Goal: Information Seeking & Learning: Understand process/instructions

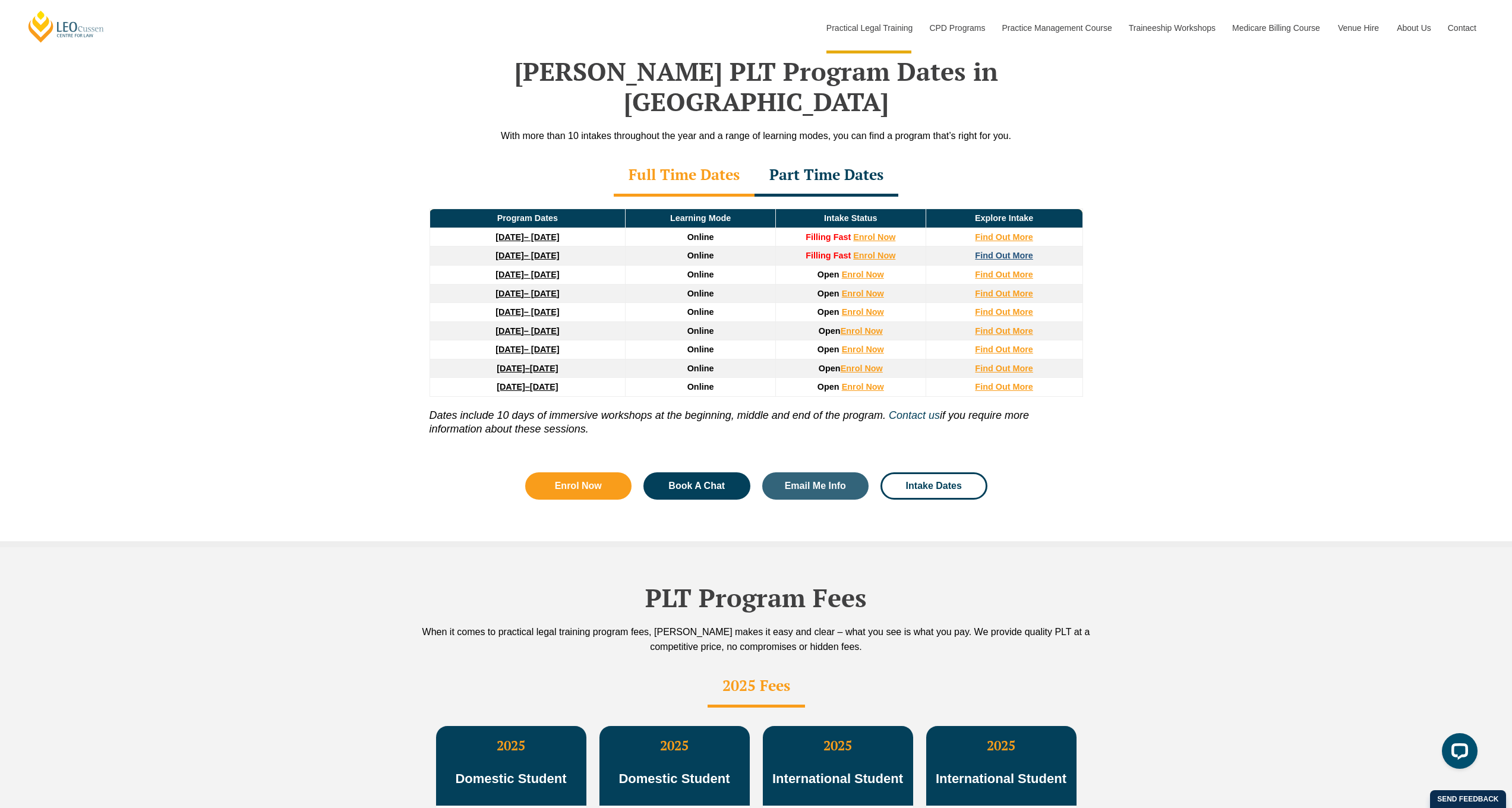
click at [998, 251] on strong "Find Out More" at bounding box center [1004, 255] width 58 height 10
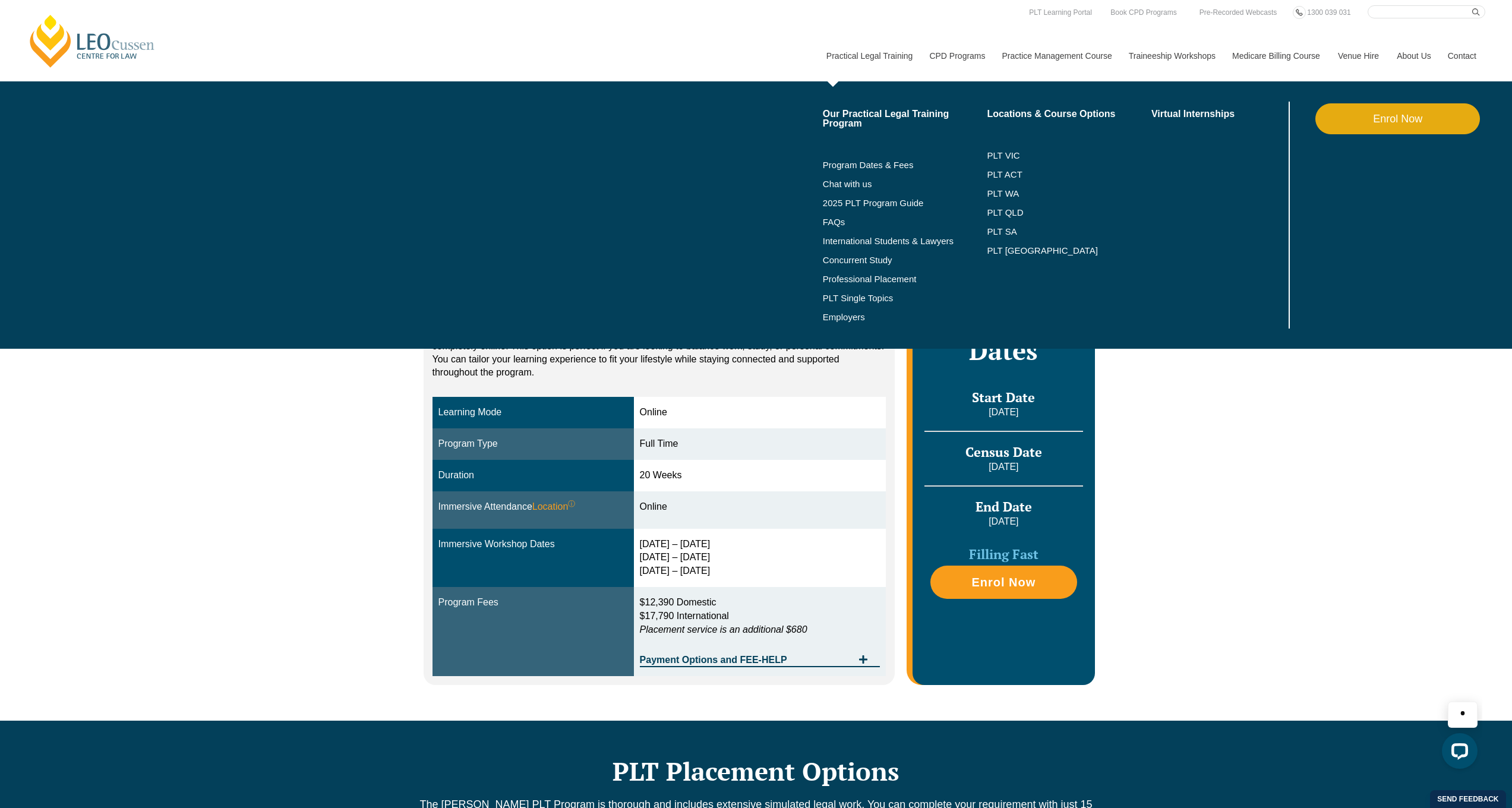
click at [863, 55] on link "Practical Legal Training" at bounding box center [869, 55] width 103 height 51
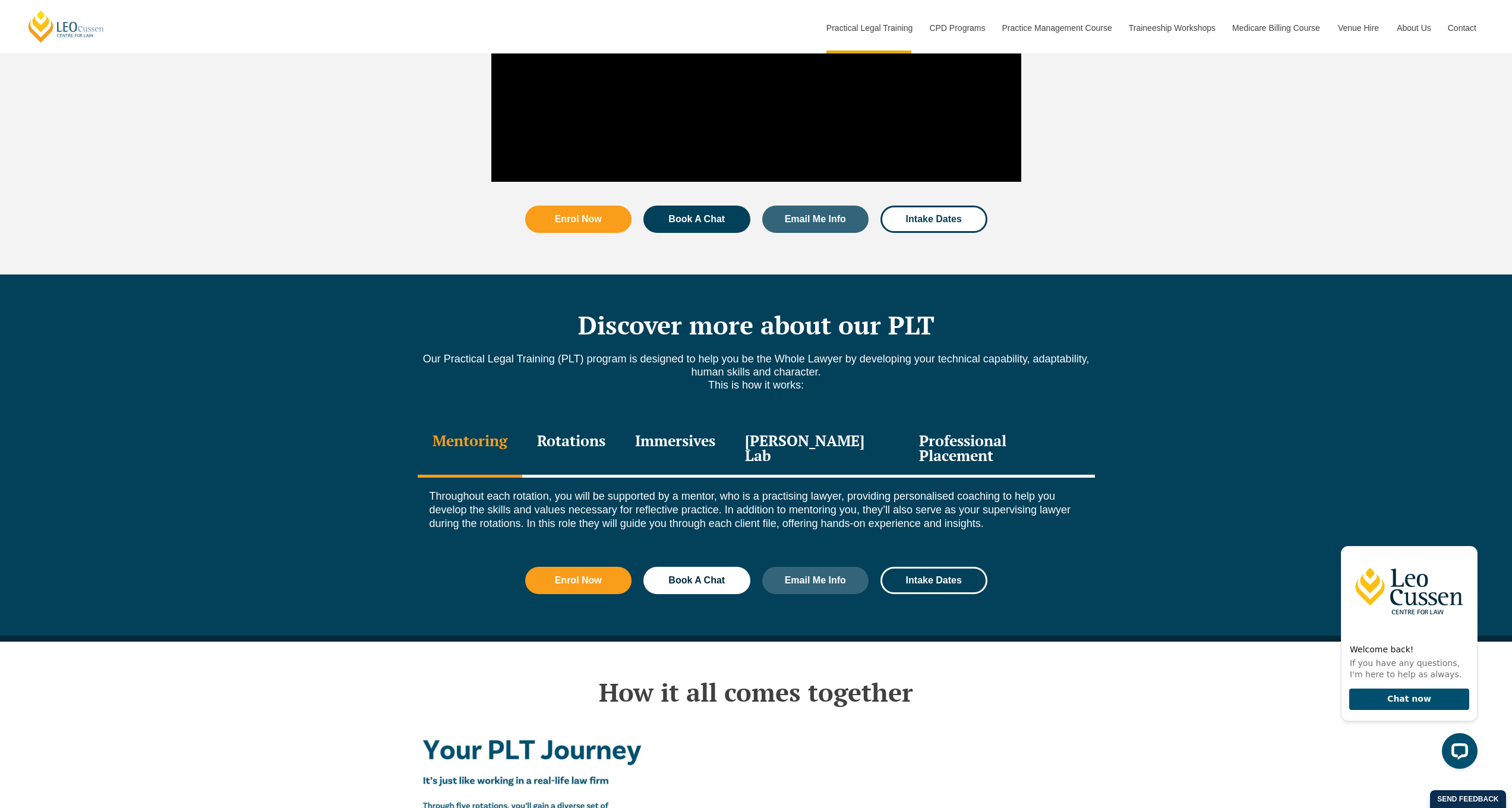
scroll to position [1387, 0]
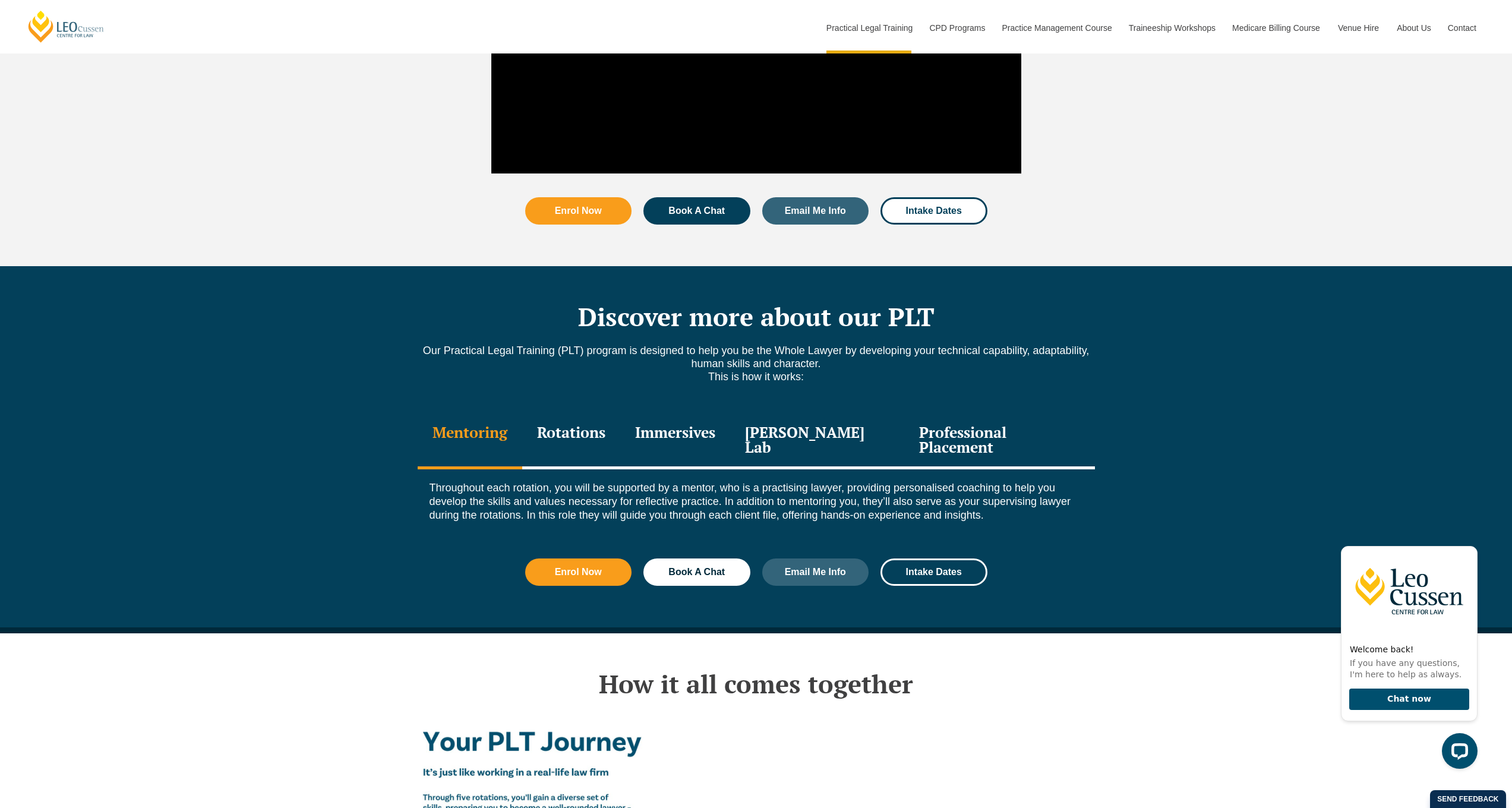
click at [569, 413] on div "Rotations" at bounding box center [571, 441] width 98 height 57
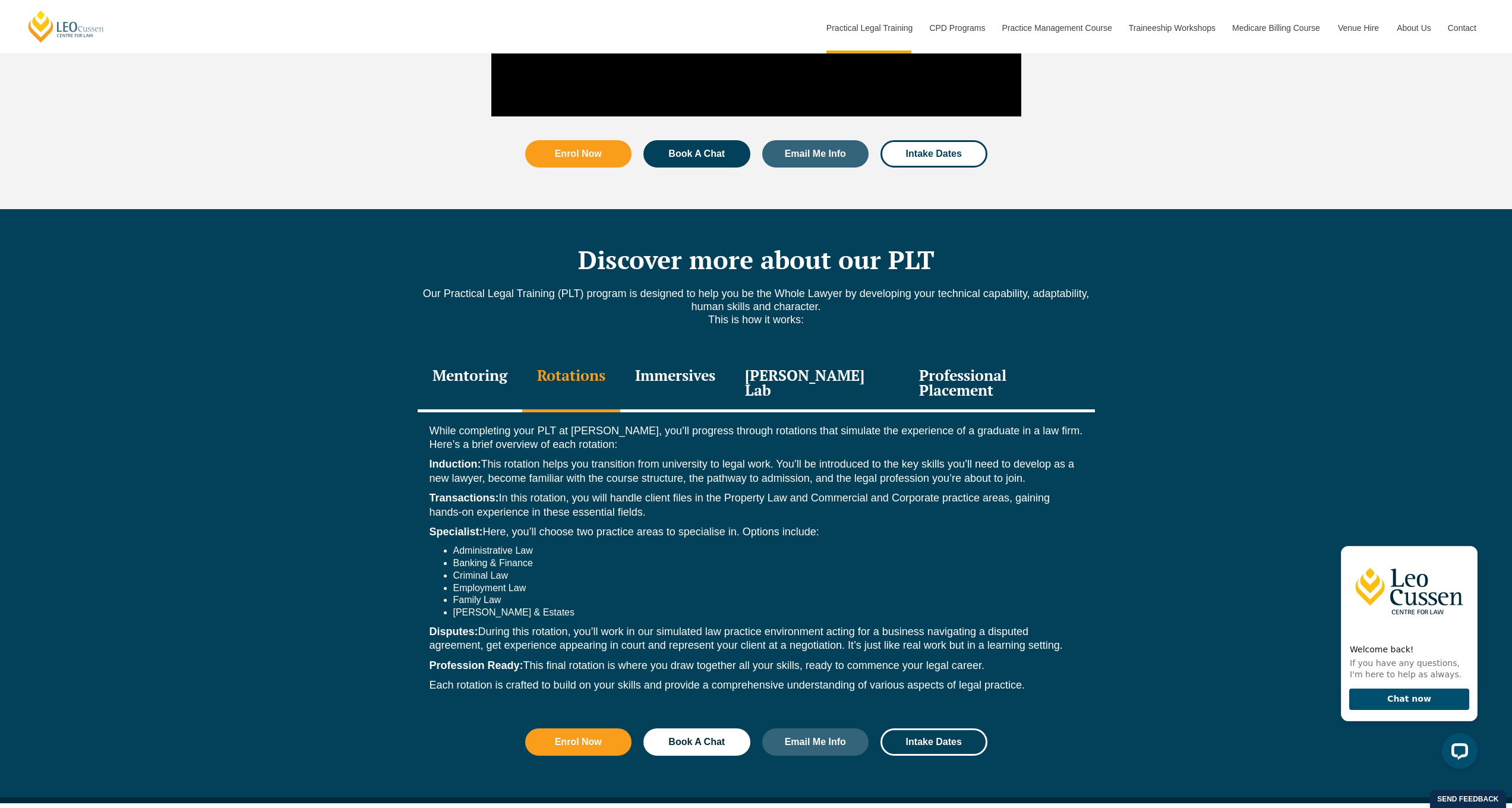
scroll to position [1471, 0]
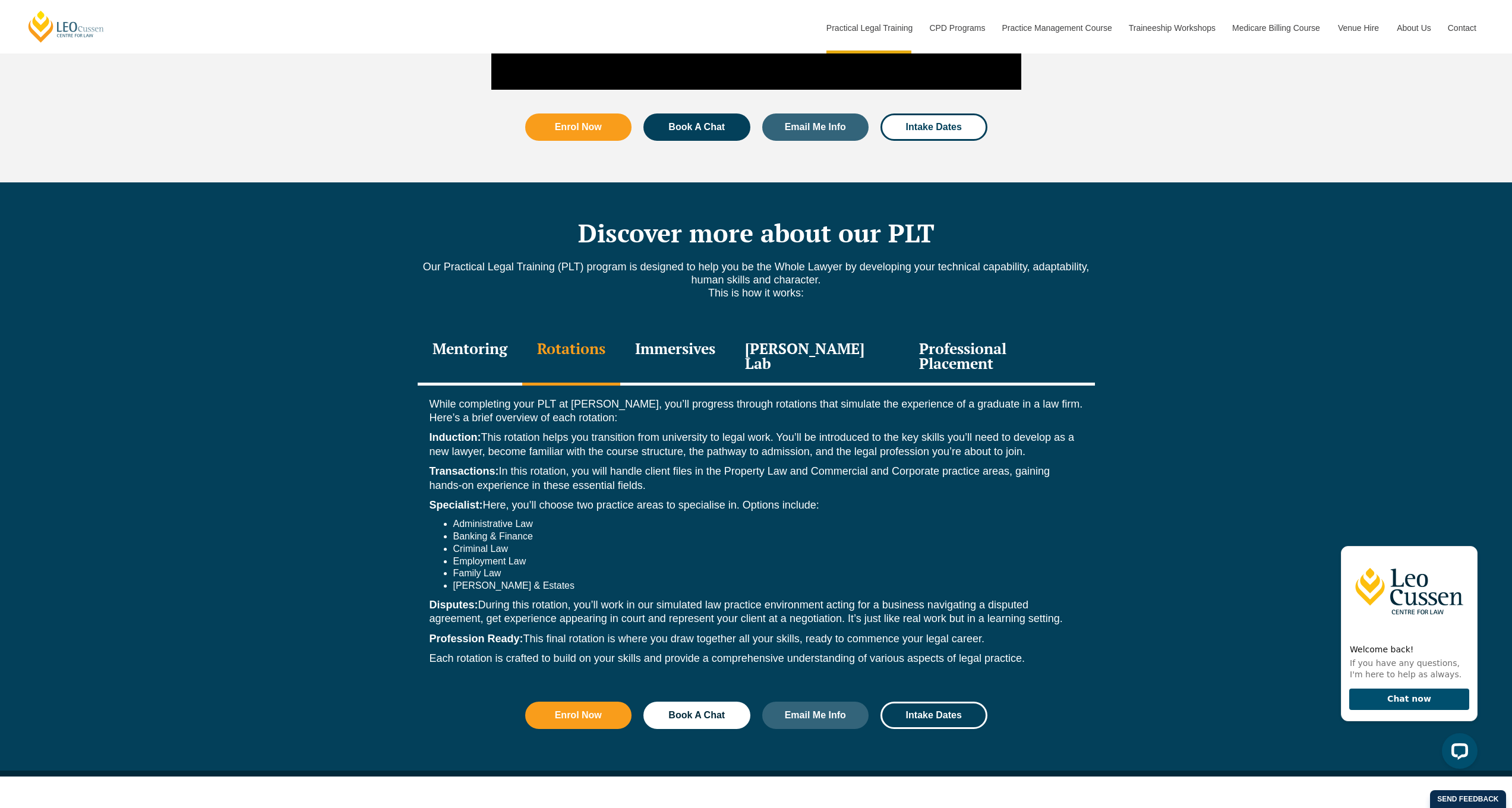
click at [674, 329] on div "Immersives" at bounding box center [675, 357] width 110 height 57
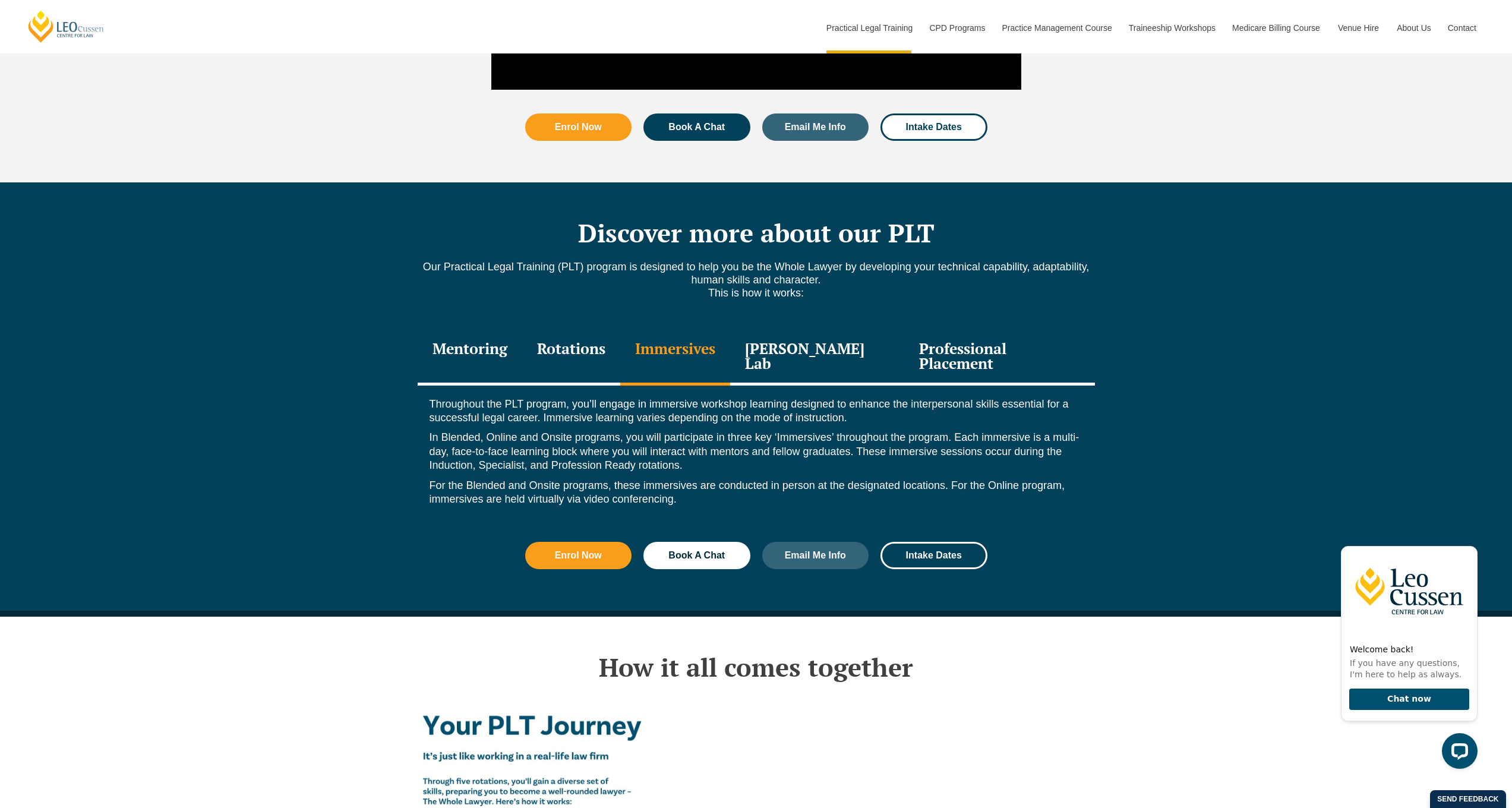
click at [783, 329] on div "Leo Justice Lab" at bounding box center [817, 357] width 175 height 57
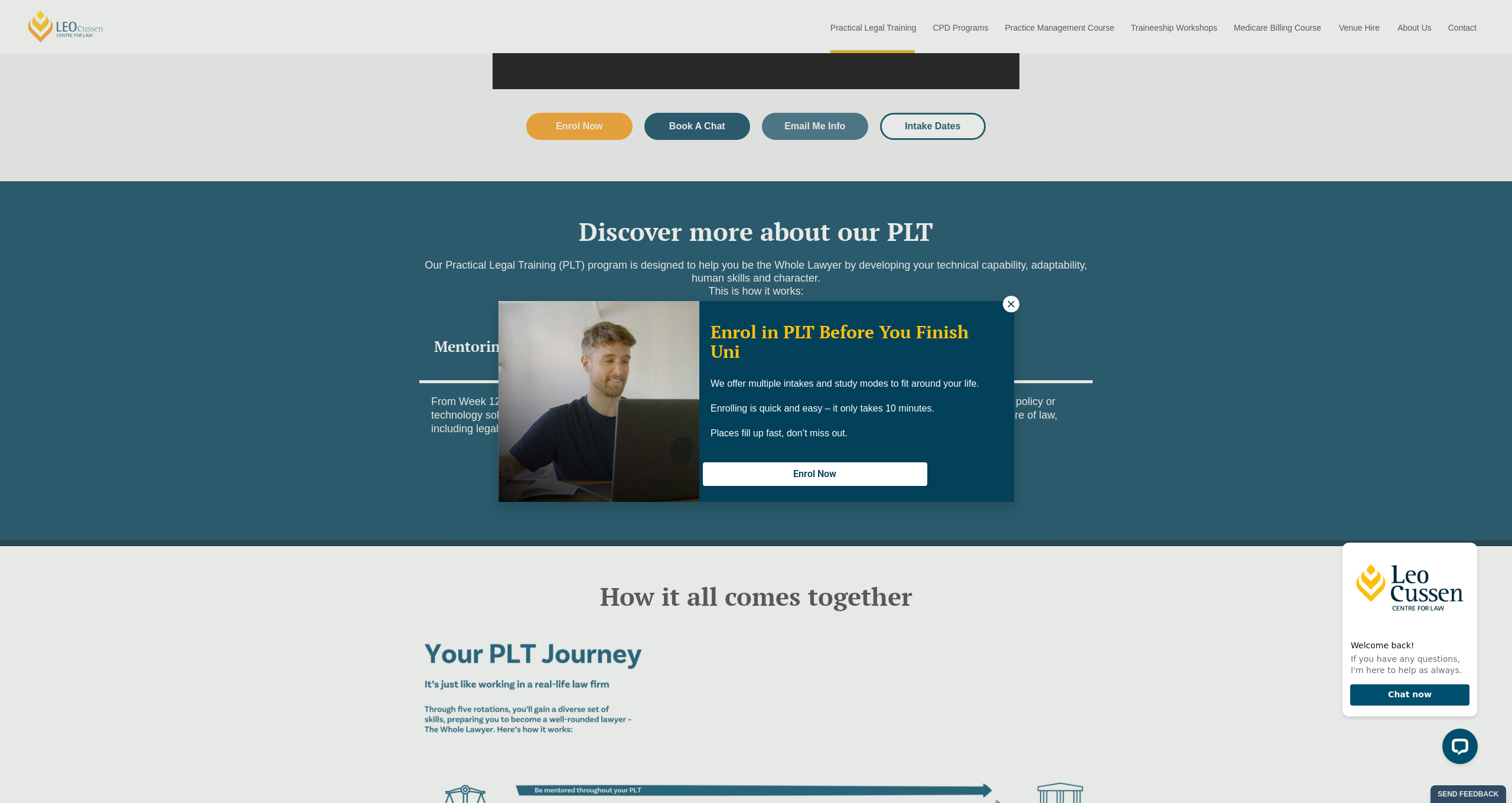
click at [1008, 300] on icon at bounding box center [1011, 304] width 11 height 11
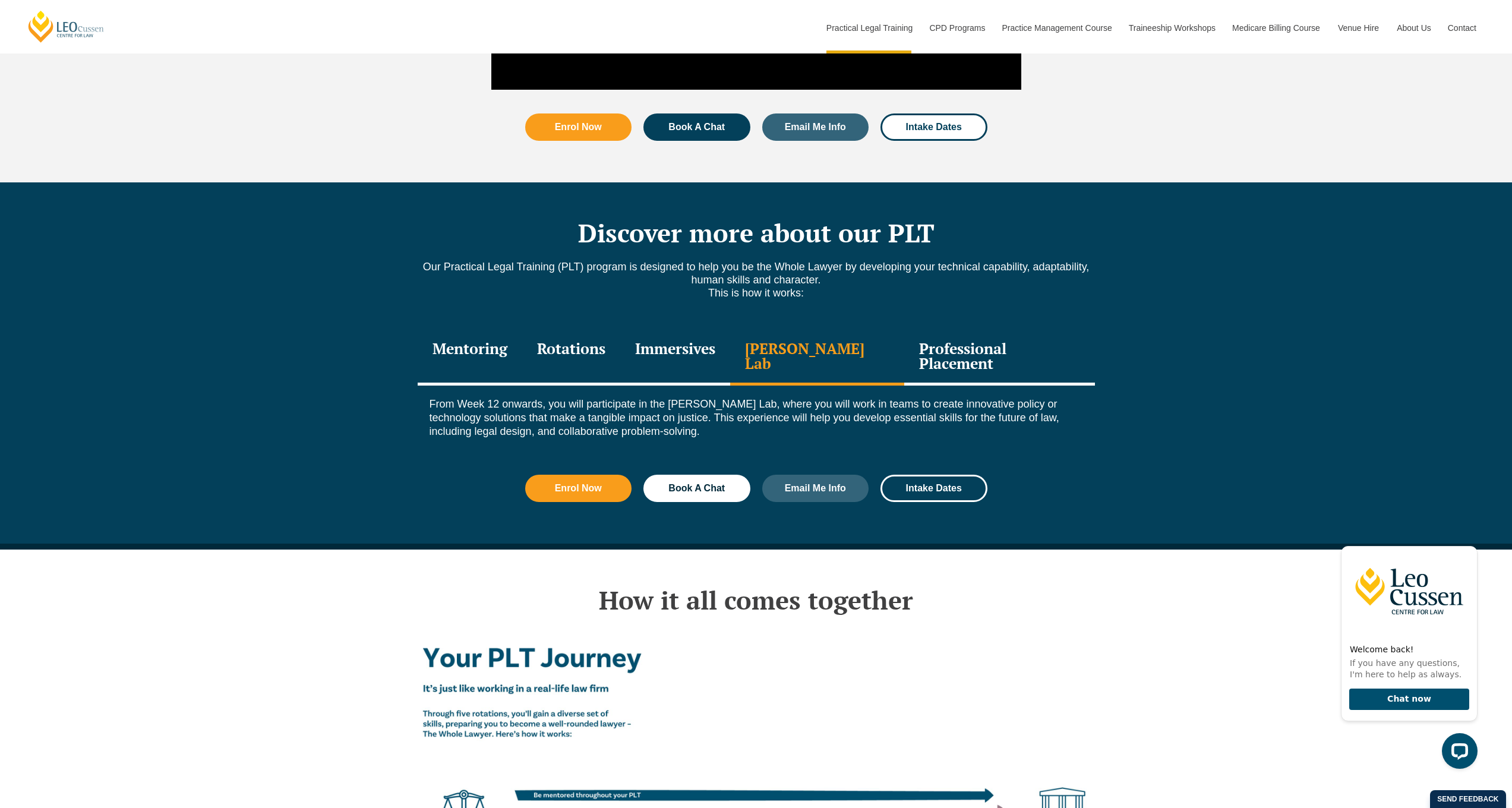
click at [998, 329] on div "Professional Placement" at bounding box center [999, 357] width 190 height 57
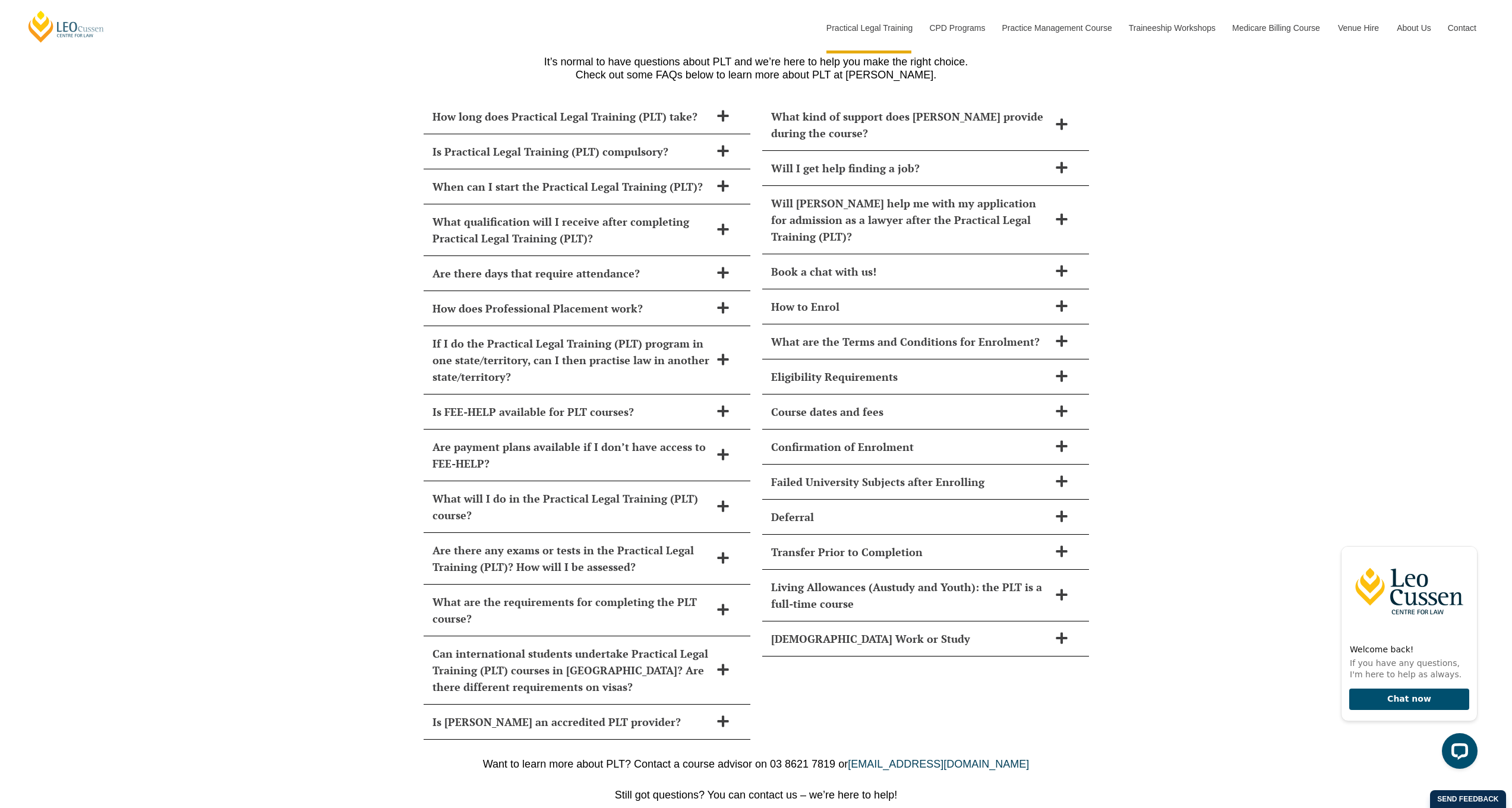
scroll to position [4918, 0]
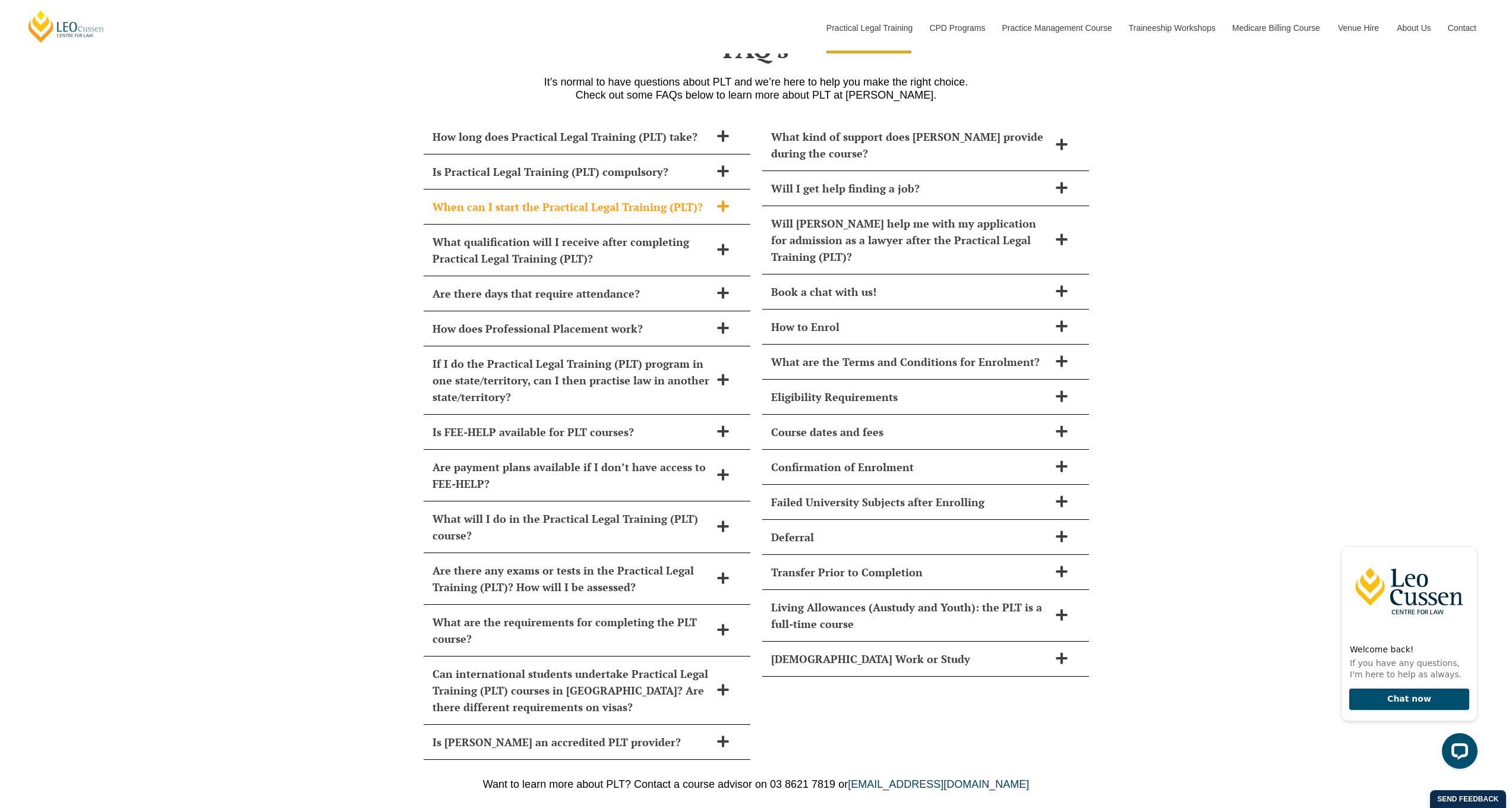
click at [640, 190] on div "When can I start the Practical Legal Training (PLT)?" at bounding box center [587, 207] width 327 height 35
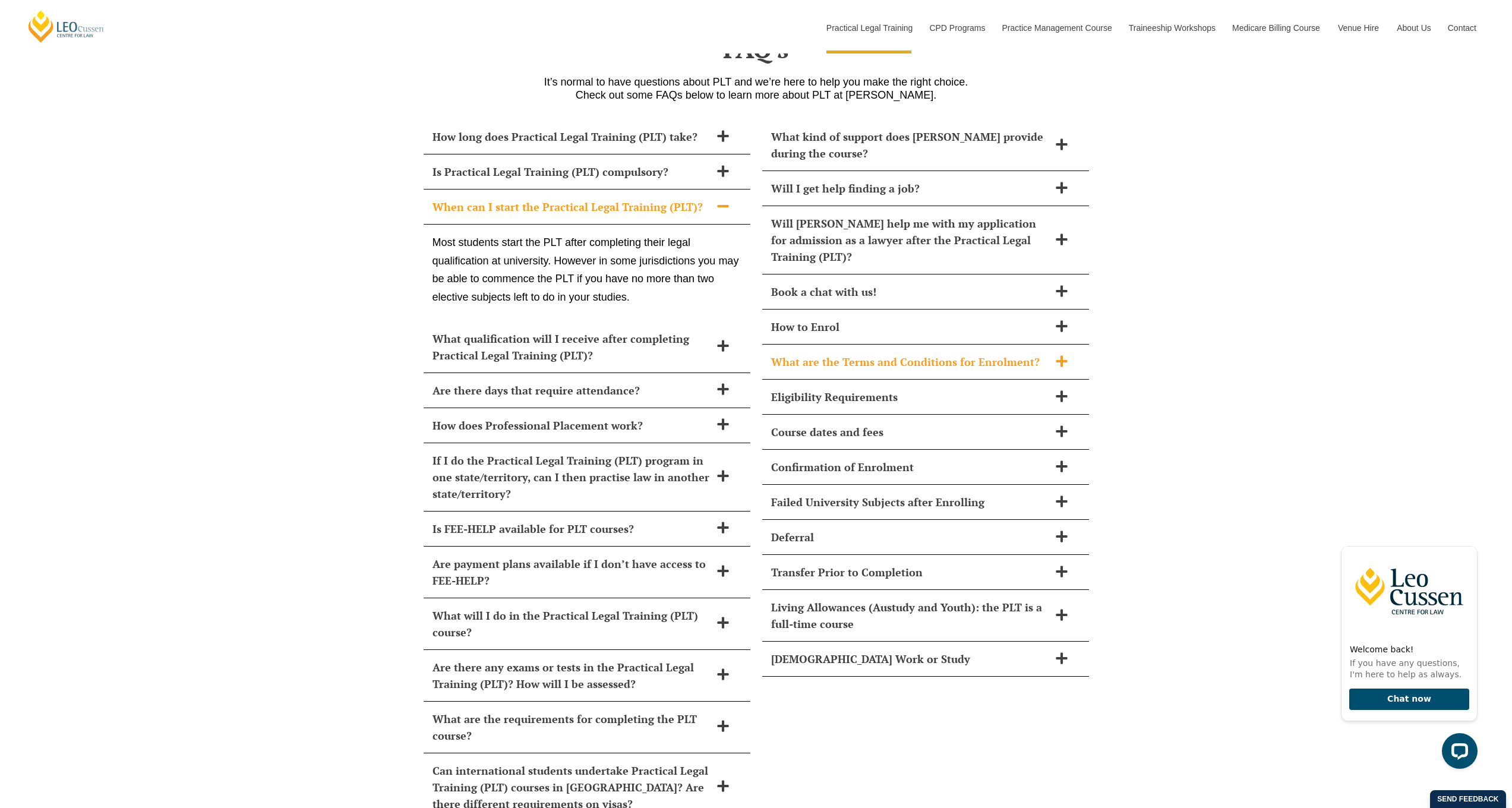
click at [826, 353] on h2 "What are the Terms and Conditions for Enrolment?" at bounding box center [910, 362] width 278 height 17
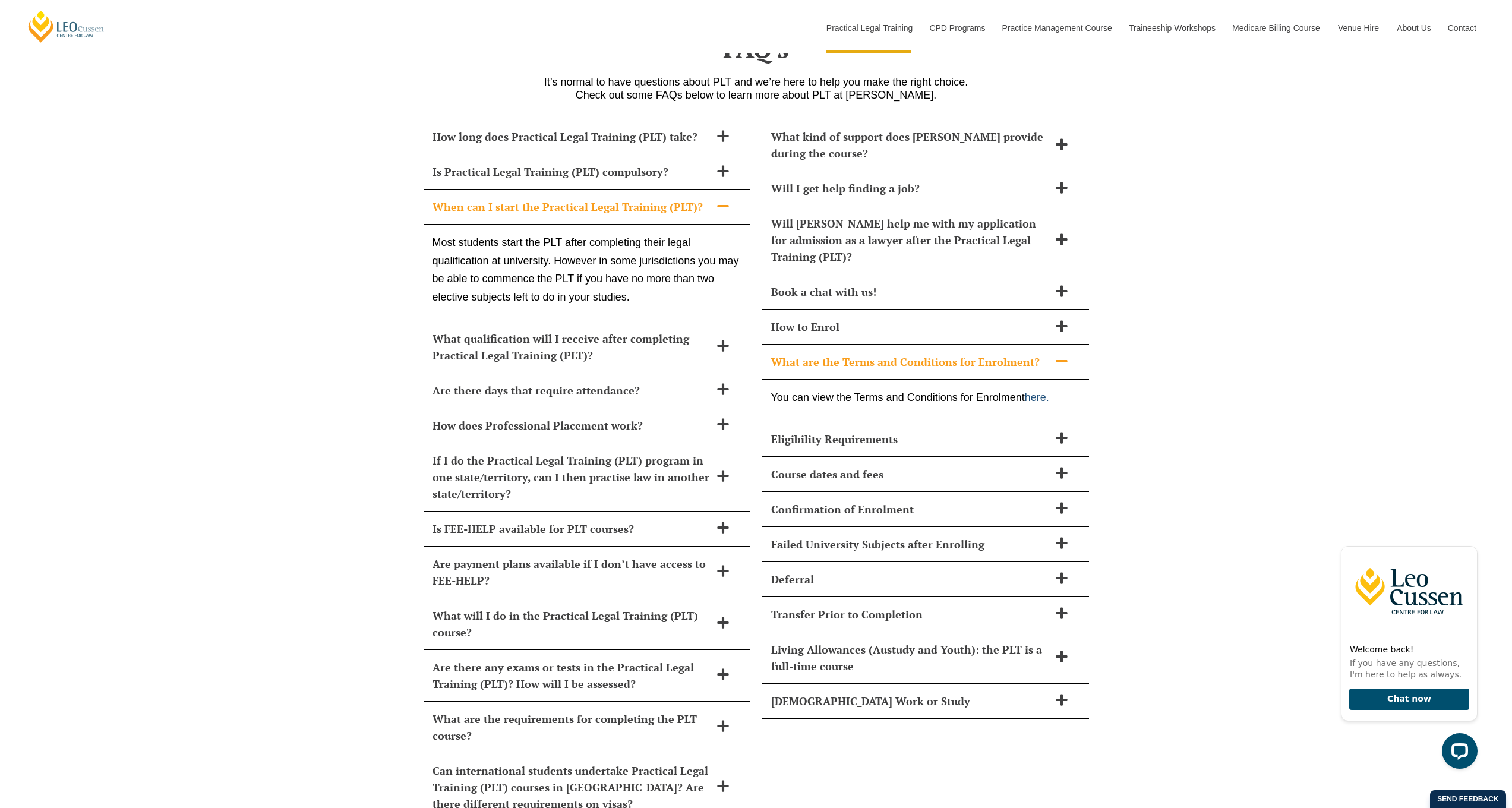
click at [1039, 391] on link "here." at bounding box center [1037, 397] width 25 height 12
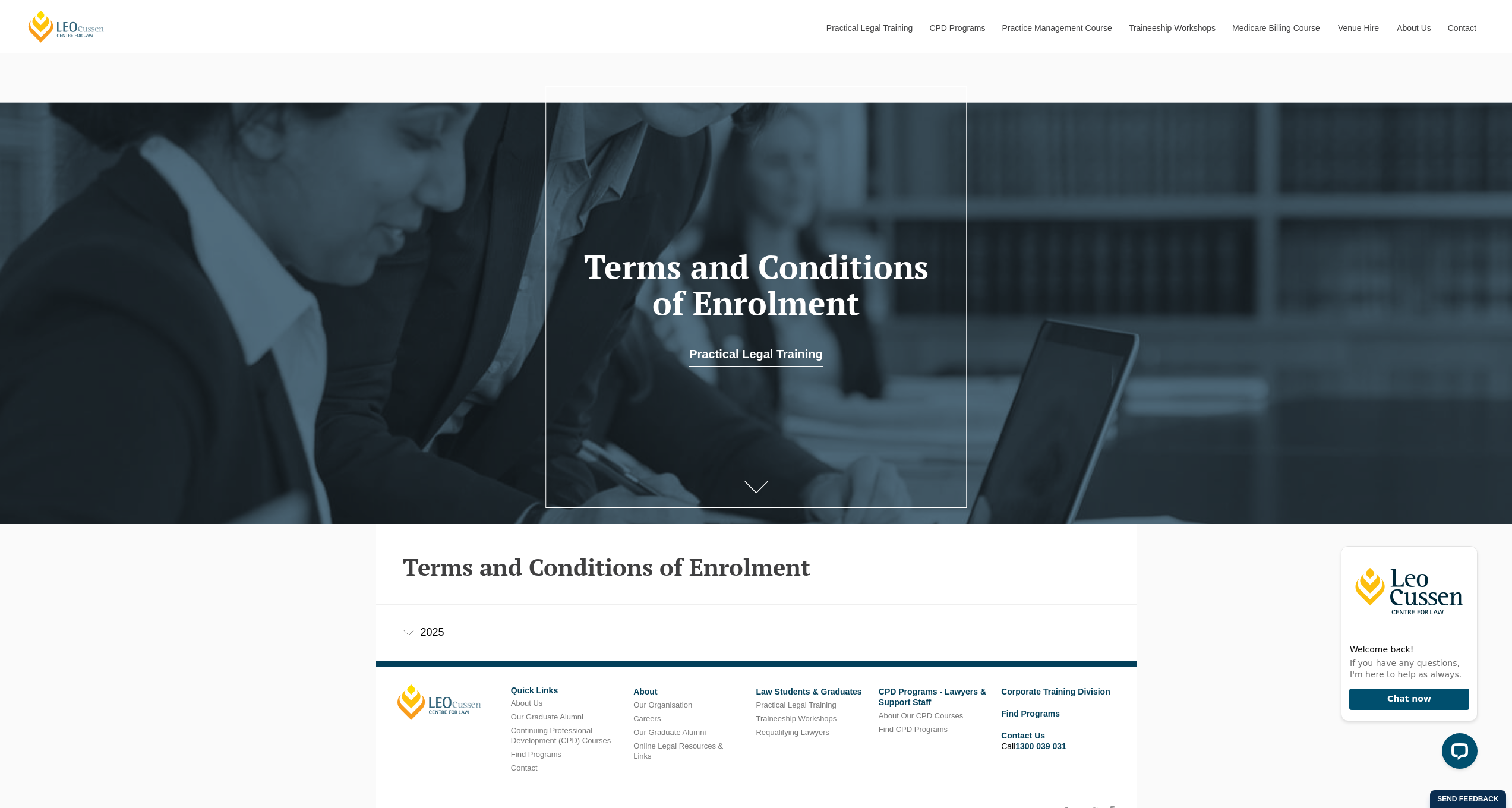
scroll to position [97, 0]
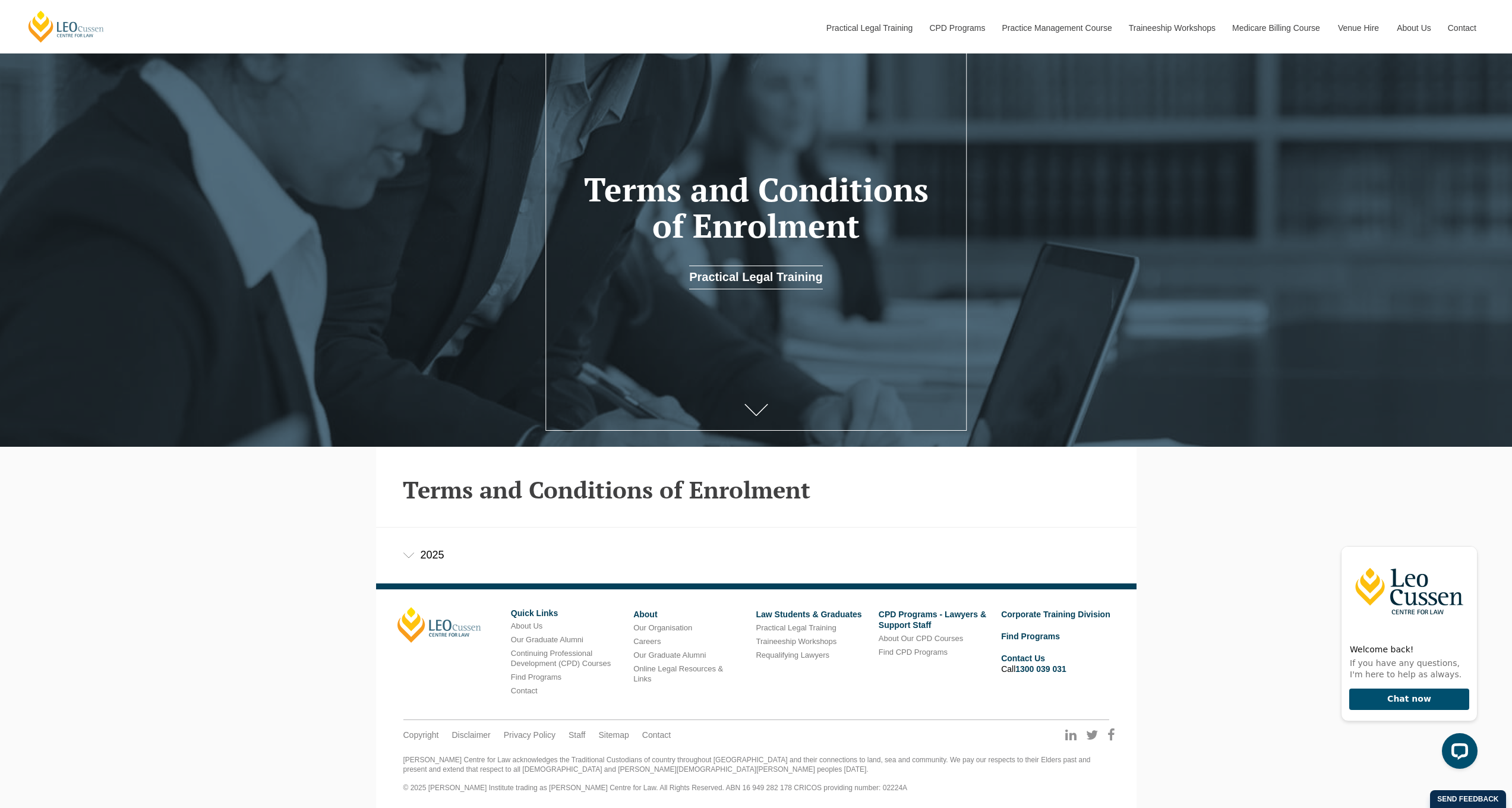
click at [429, 551] on div "2025" at bounding box center [756, 555] width 760 height 55
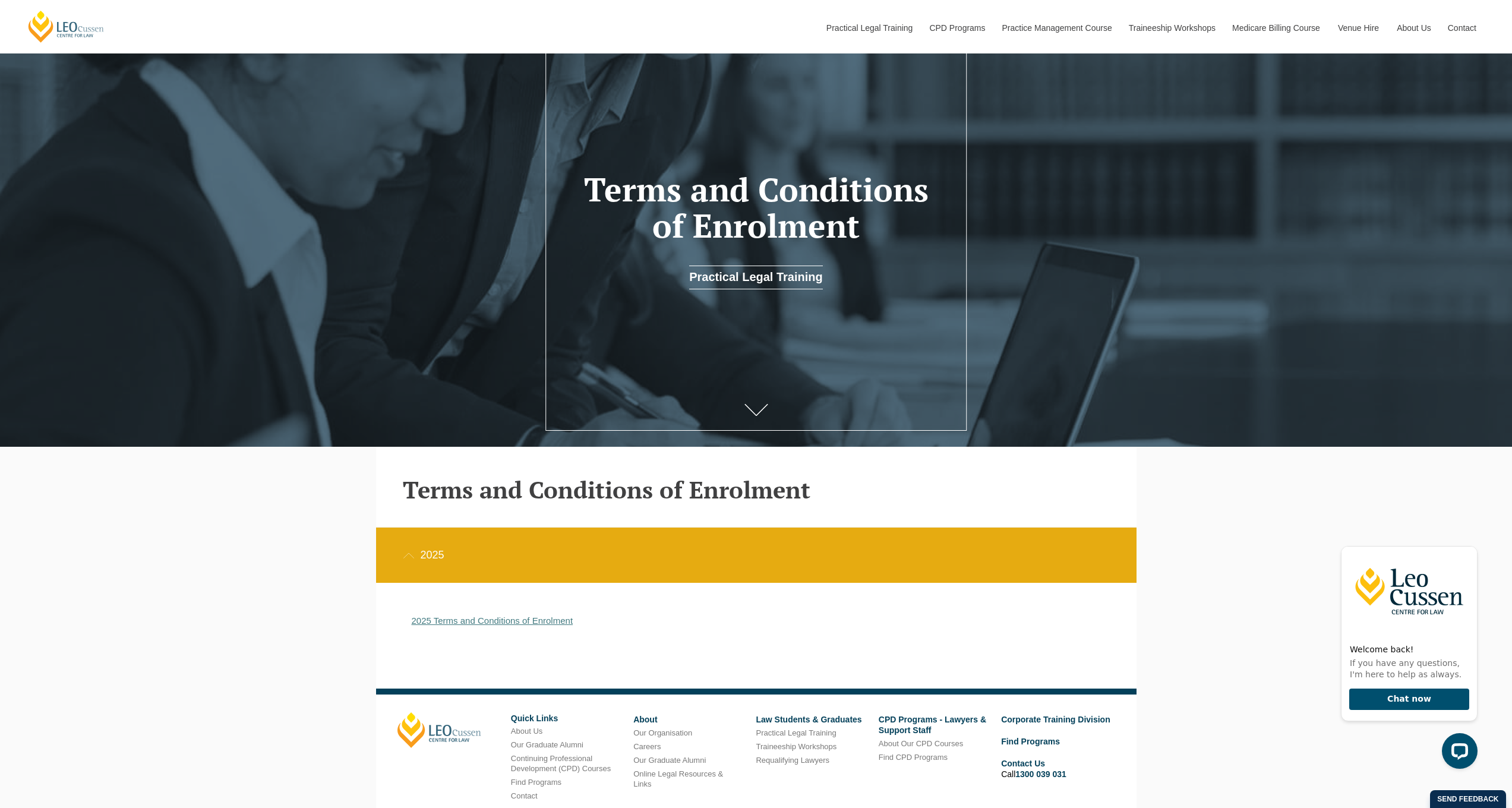
click at [474, 624] on link "2025 Terms and Conditions of Enrolment" at bounding box center [492, 620] width 162 height 10
